Goal: Check status: Check status

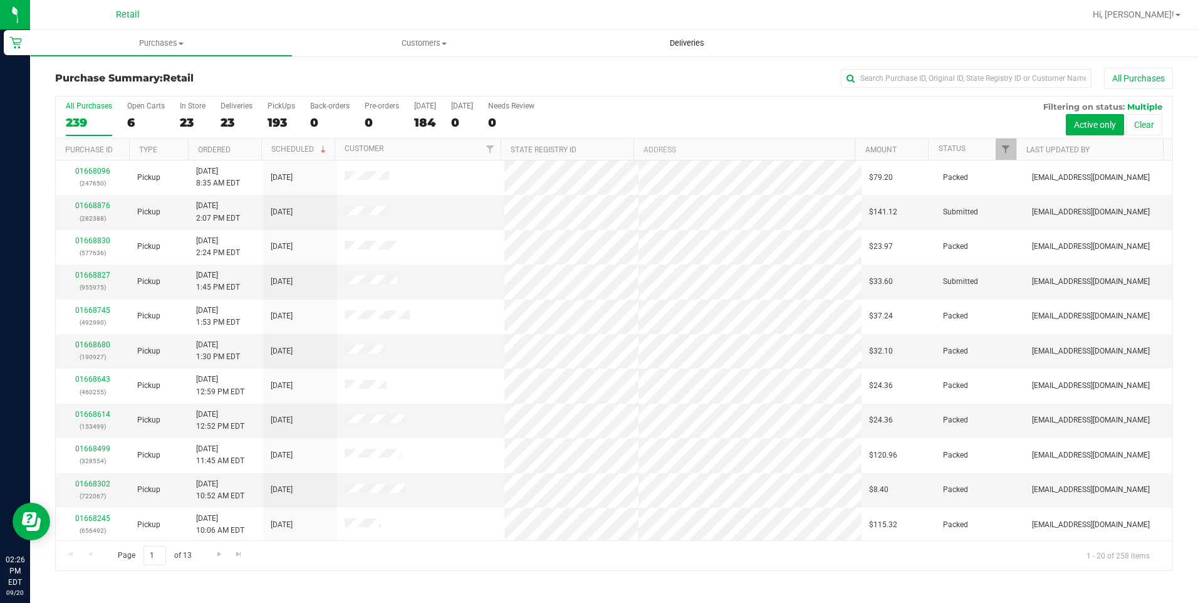
click at [680, 46] on span "Deliveries" at bounding box center [687, 43] width 68 height 11
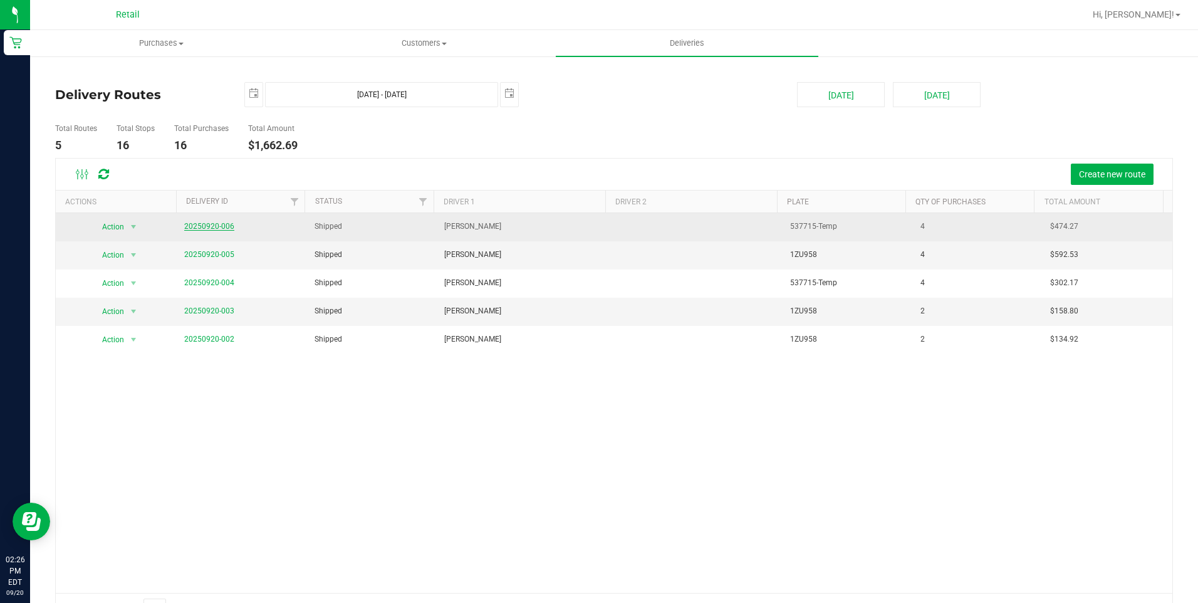
click at [205, 228] on link "20250920-006" at bounding box center [209, 226] width 50 height 9
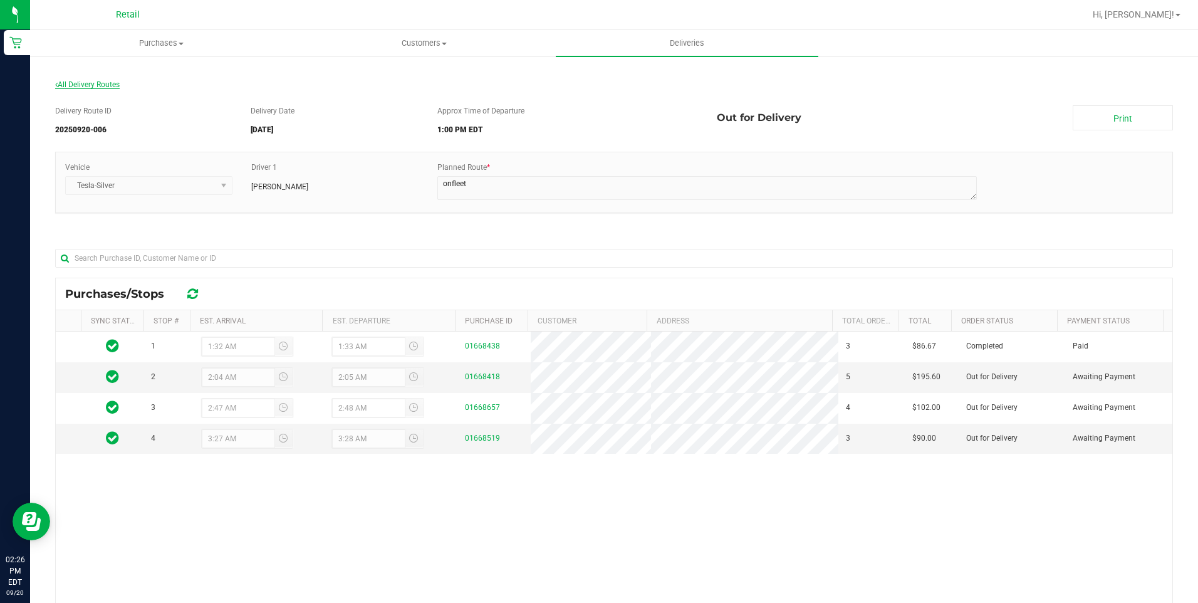
click at [63, 85] on span "All Delivery Routes" at bounding box center [87, 84] width 65 height 9
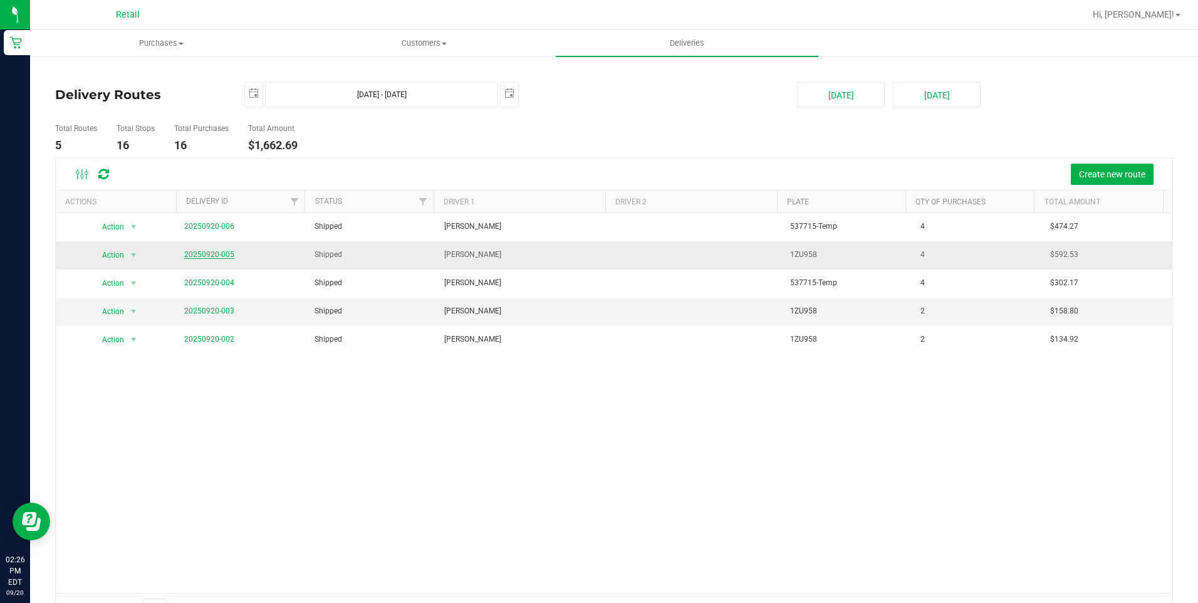
click at [225, 253] on link "20250920-005" at bounding box center [209, 254] width 50 height 9
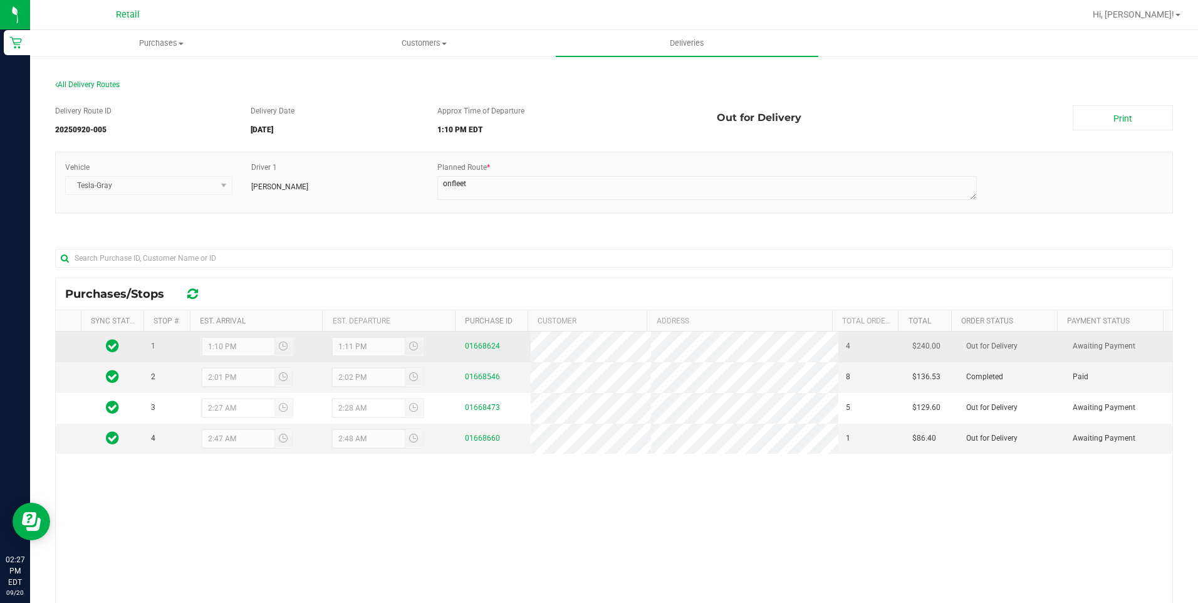
click at [475, 350] on div "01668624" at bounding box center [494, 346] width 58 height 12
click at [476, 345] on link "01668624" at bounding box center [482, 345] width 35 height 9
